Goal: Transaction & Acquisition: Purchase product/service

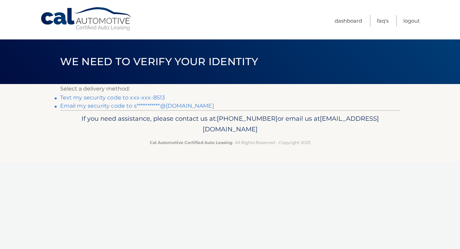
click at [141, 97] on link "Text my security code to xxx-xxx-8513" at bounding box center [112, 97] width 105 height 7
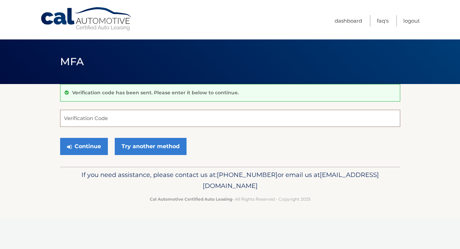
click at [129, 115] on input "Verification Code" at bounding box center [230, 118] width 340 height 17
click at [105, 115] on input "Verification Code" at bounding box center [230, 118] width 340 height 17
type input "695291"
click at [60, 138] on button "Continue" at bounding box center [84, 146] width 48 height 17
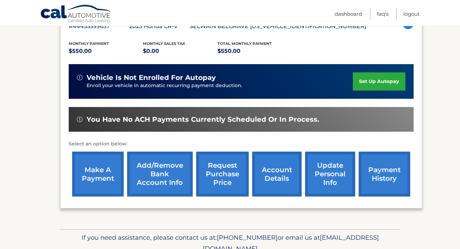
scroll to position [137, 0]
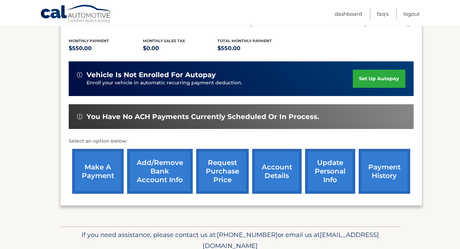
click at [83, 179] on link "make a payment" at bounding box center [98, 171] width 52 height 45
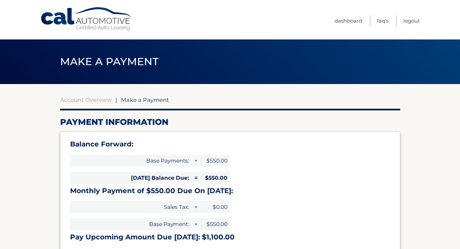
select select "NTFmOTI5MzktYTAxNS00OGVlLWE1OGEtYzNiOGJhMTEwOWU4"
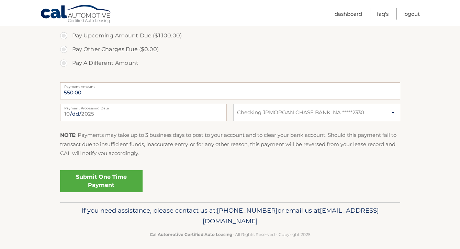
scroll to position [267, 0]
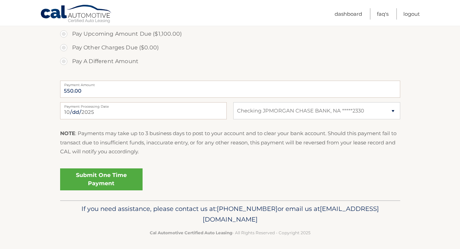
click at [110, 181] on link "Submit One Time Payment" at bounding box center [101, 180] width 82 height 22
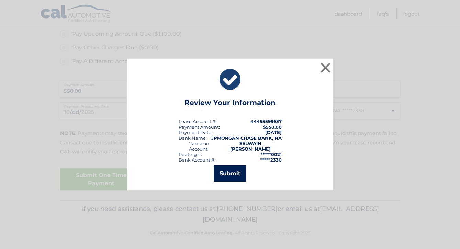
click at [232, 172] on button "Submit" at bounding box center [230, 174] width 32 height 16
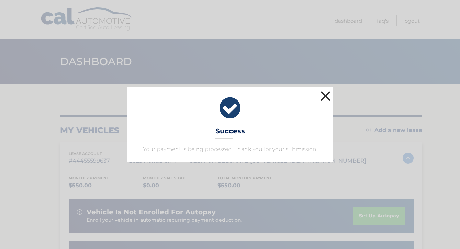
click at [328, 97] on button "×" at bounding box center [326, 96] width 14 height 14
